Goal: Task Accomplishment & Management: Complete application form

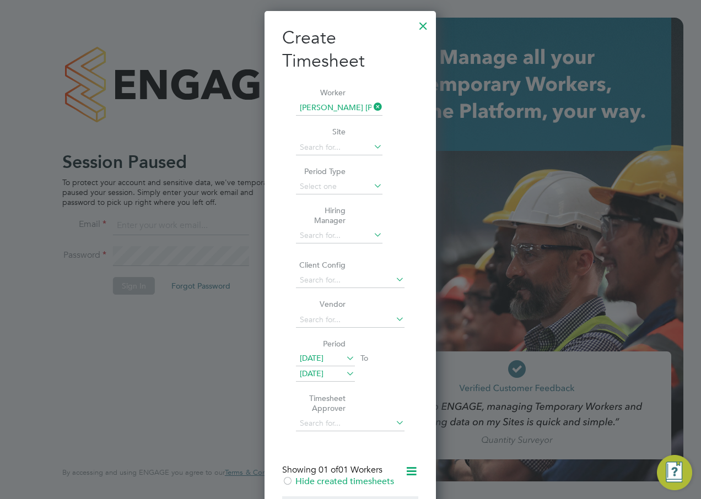
scroll to position [861, 172]
click at [424, 29] on div at bounding box center [423, 23] width 20 height 20
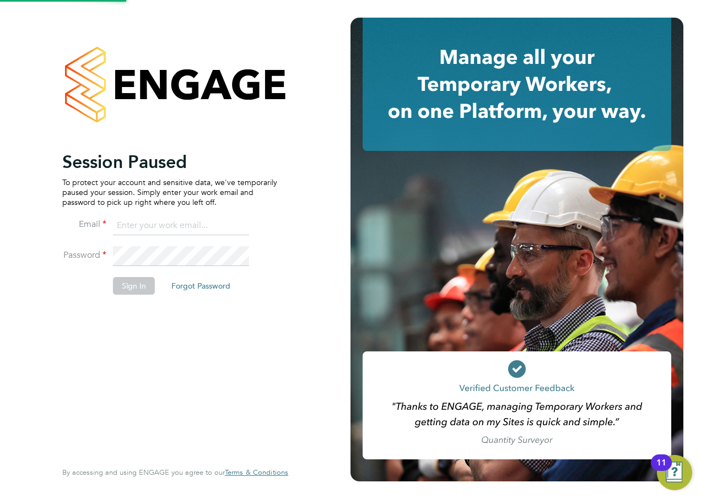
click at [152, 223] on input at bounding box center [181, 226] width 136 height 20
type input "alan.watts@hays.com"
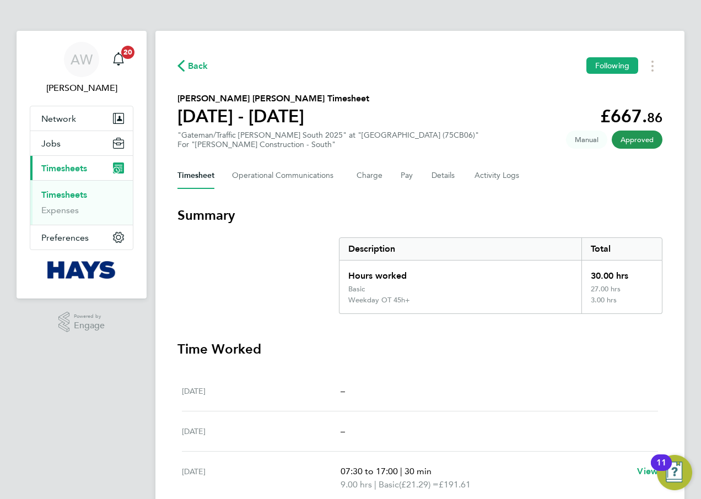
click at [68, 191] on link "Timesheets" at bounding box center [64, 195] width 46 height 10
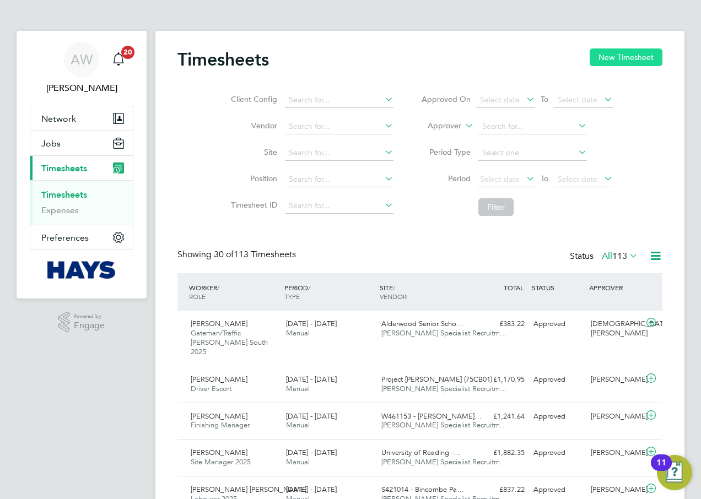
click at [607, 60] on button "New Timesheet" at bounding box center [626, 57] width 73 height 18
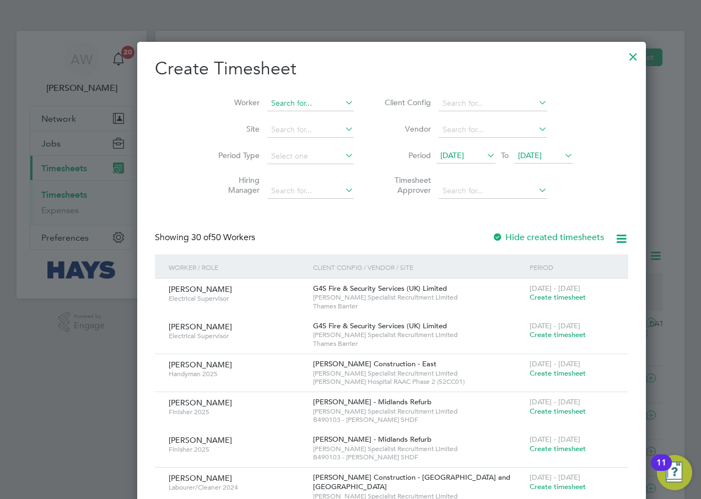
click at [268, 104] on input at bounding box center [310, 103] width 87 height 15
click at [283, 109] on input "[PERSON_NAME]" at bounding box center [310, 103] width 87 height 15
click at [283, 114] on li "[PERSON_NAME]" at bounding box center [293, 118] width 136 height 15
type input "[PERSON_NAME]"
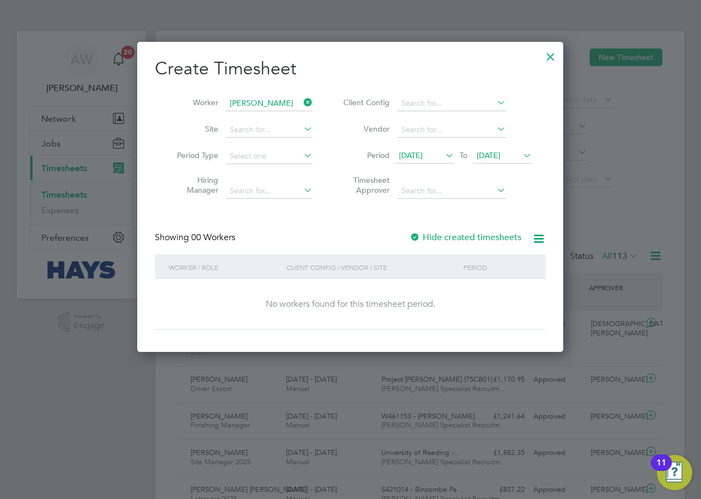
click at [415, 238] on div at bounding box center [414, 238] width 11 height 11
click at [500, 157] on span "[DATE]" at bounding box center [489, 155] width 24 height 10
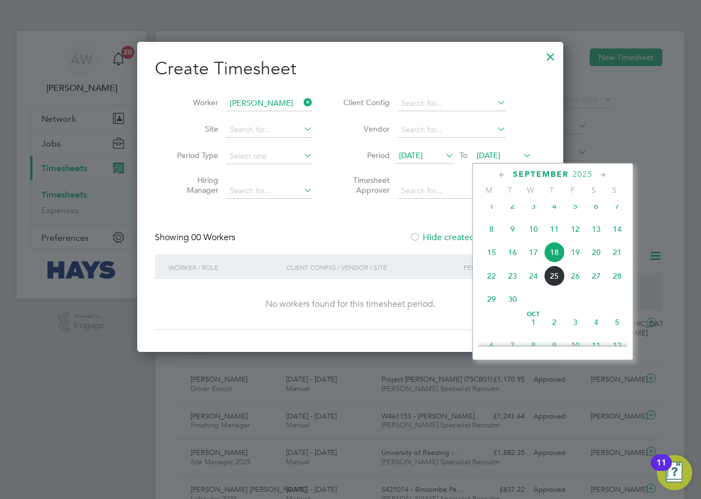
click at [559, 263] on span "18" at bounding box center [554, 252] width 21 height 21
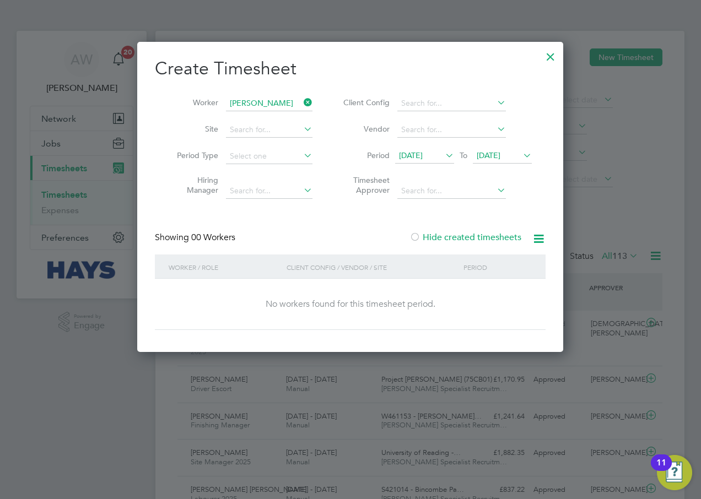
click at [423, 150] on span "[DATE]" at bounding box center [411, 155] width 24 height 10
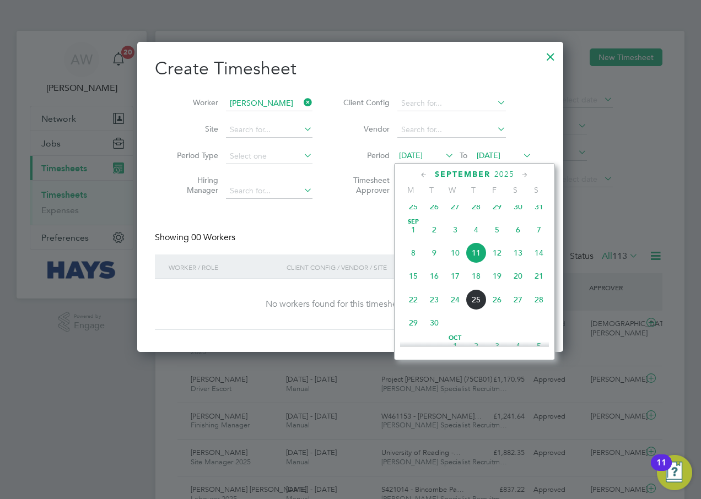
click at [479, 236] on span "4" at bounding box center [476, 229] width 21 height 21
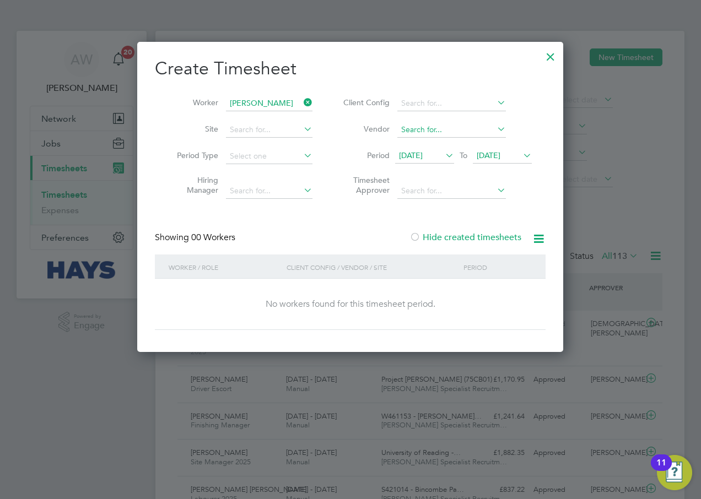
click at [500, 154] on span "[DATE]" at bounding box center [489, 155] width 24 height 10
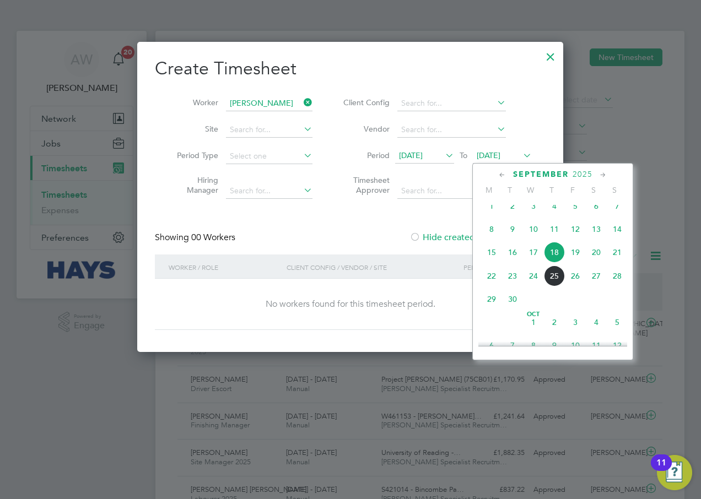
click at [552, 284] on span "25" at bounding box center [554, 276] width 21 height 21
